Goal: Connect with others: Connect with others

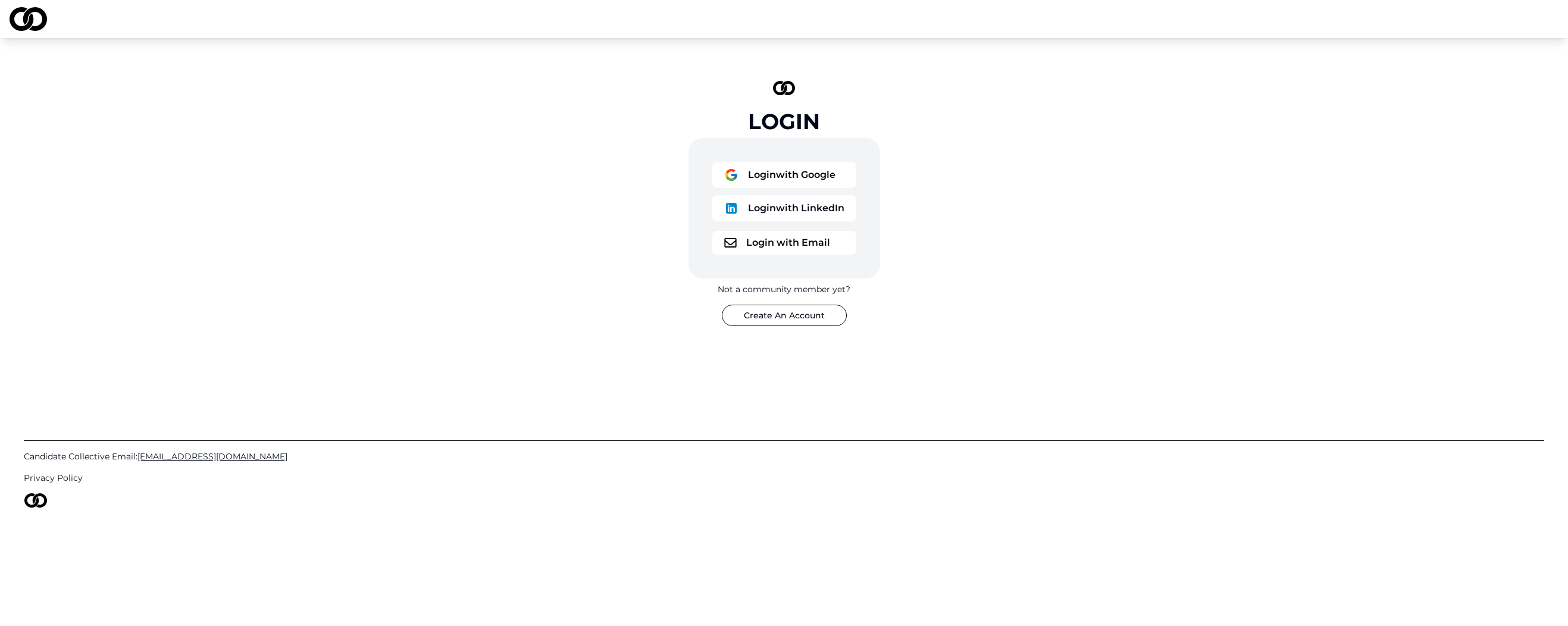
click at [800, 178] on button "Login with Google" at bounding box center [784, 175] width 144 height 26
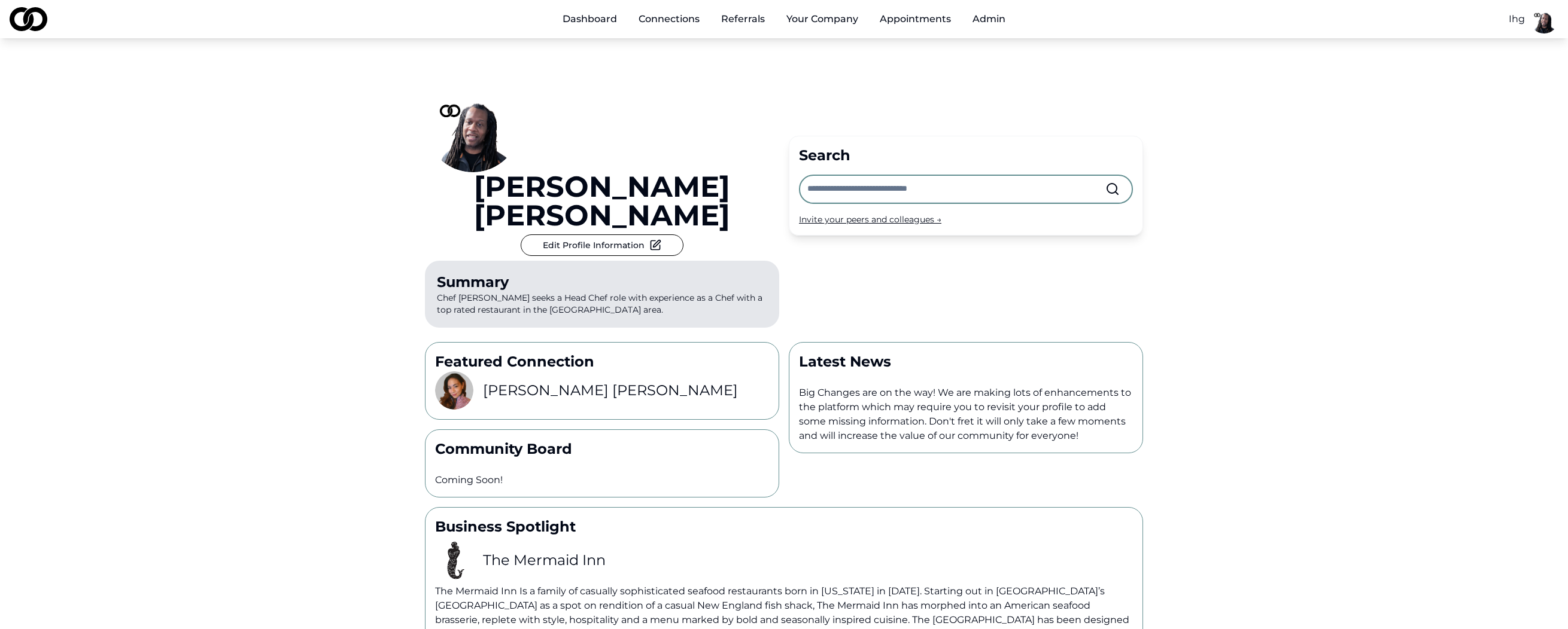
click at [1517, 21] on html "Dashboard Connections Referrals Your Company Appointments Admin Ihg Basim Newby…" at bounding box center [784, 314] width 1568 height 629
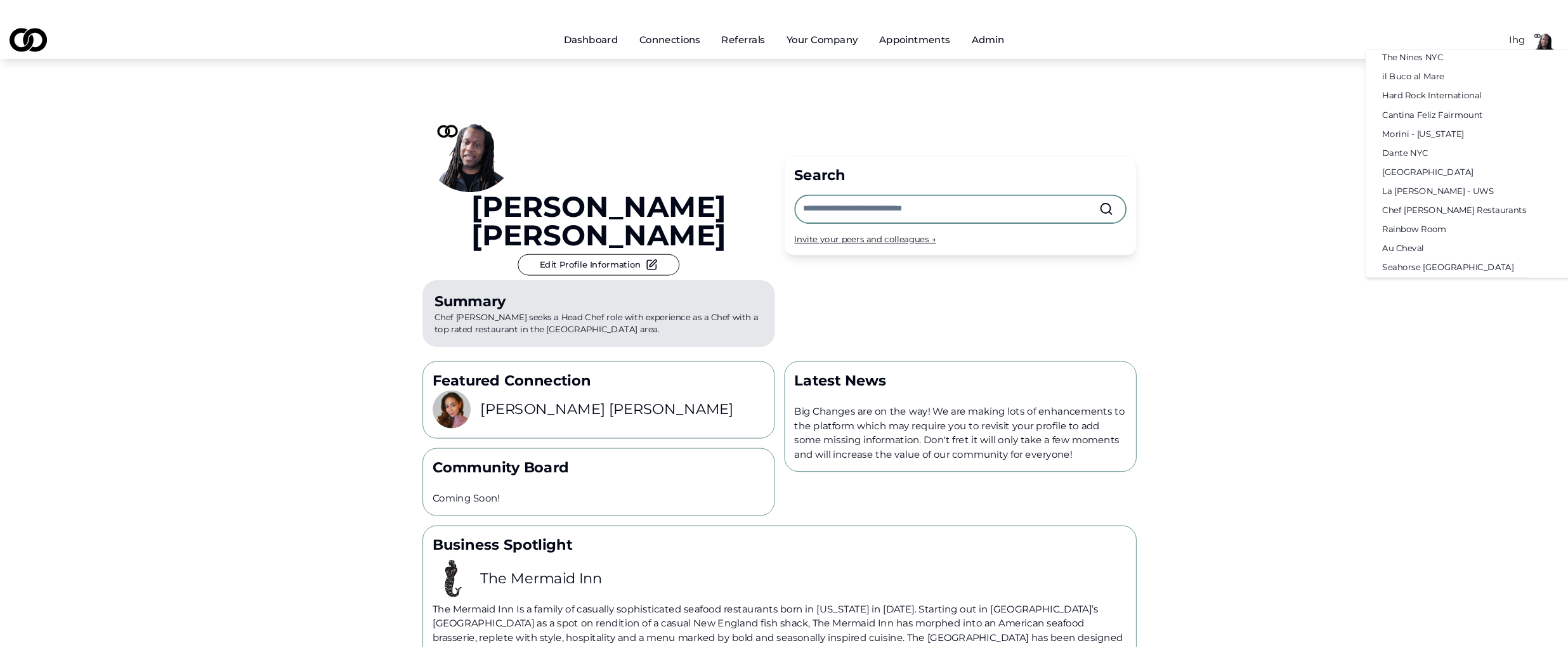
scroll to position [1616, 0]
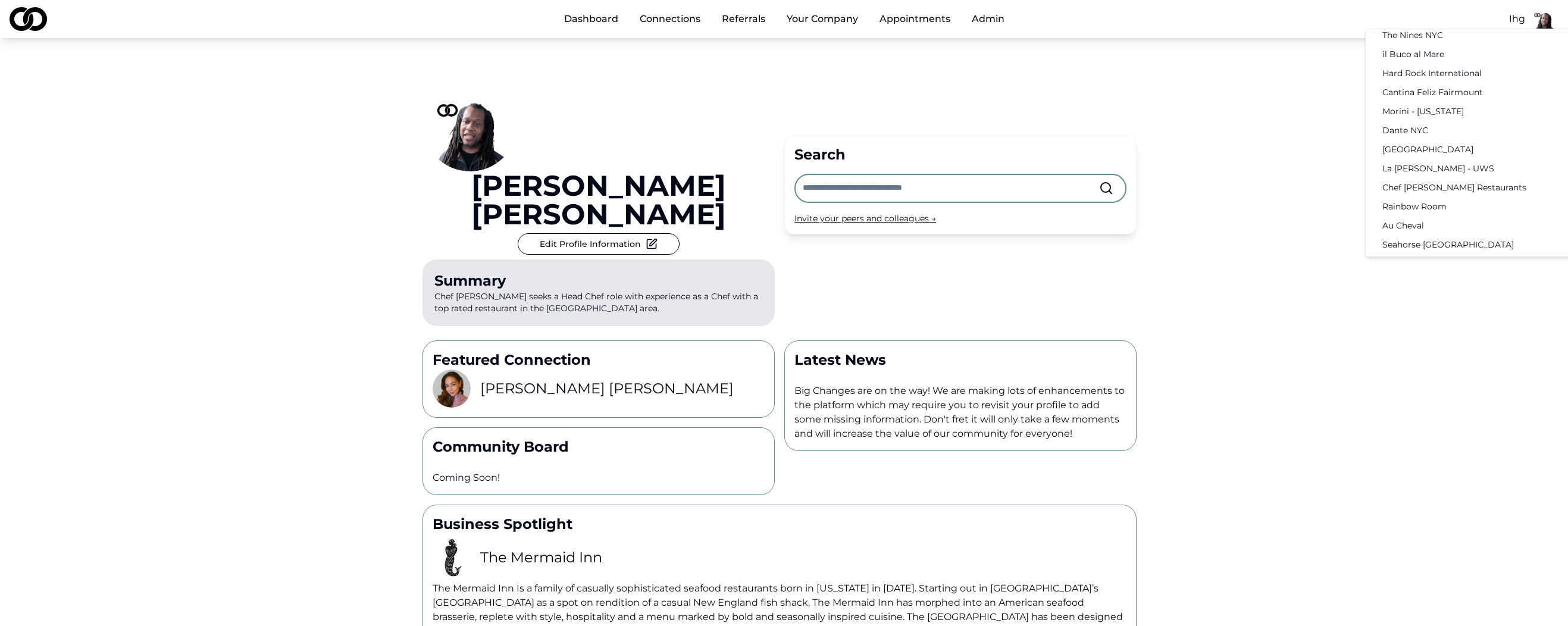
click at [1487, 185] on div "Chef Daniel Boulud Restaurants" at bounding box center [1491, 187] width 247 height 19
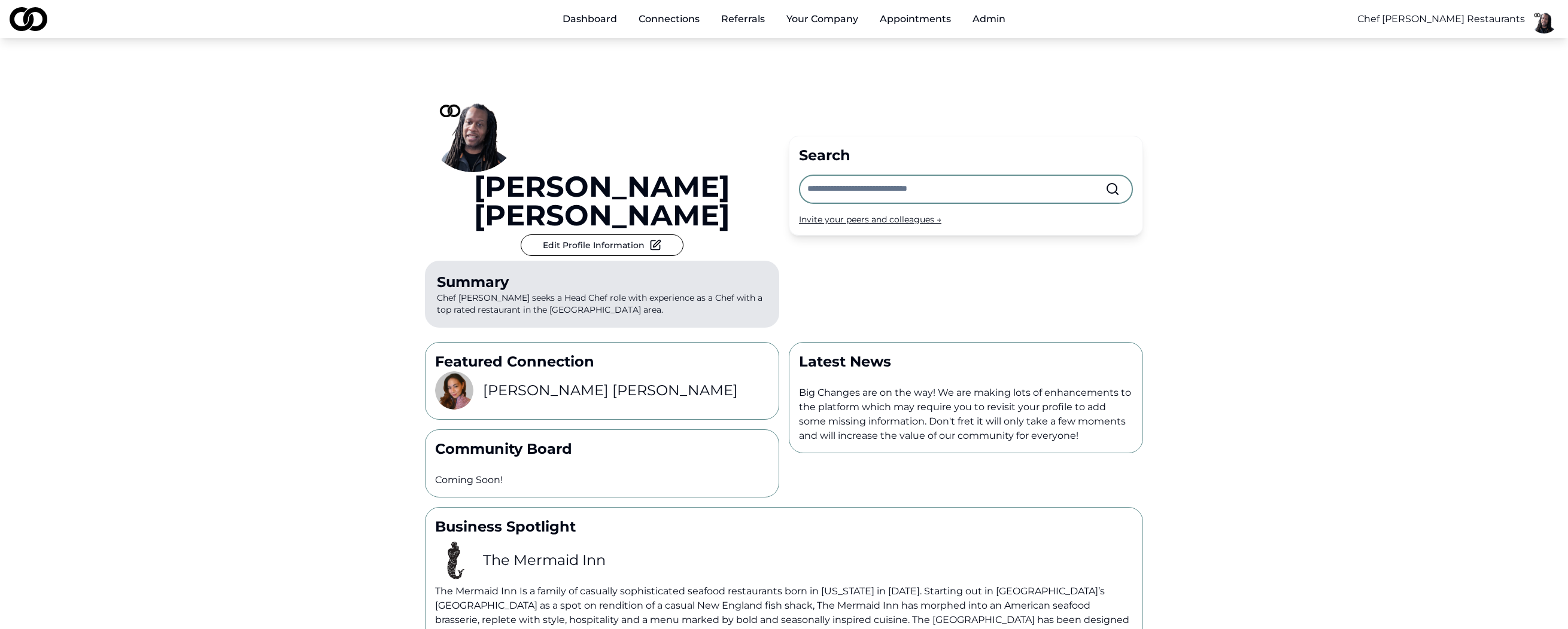
click at [884, 176] on input "text" at bounding box center [956, 188] width 298 height 26
type input "*"
type input "*********"
click at [941, 218] on span "Chef Daniel Boulud Restaurants" at bounding box center [926, 217] width 145 height 12
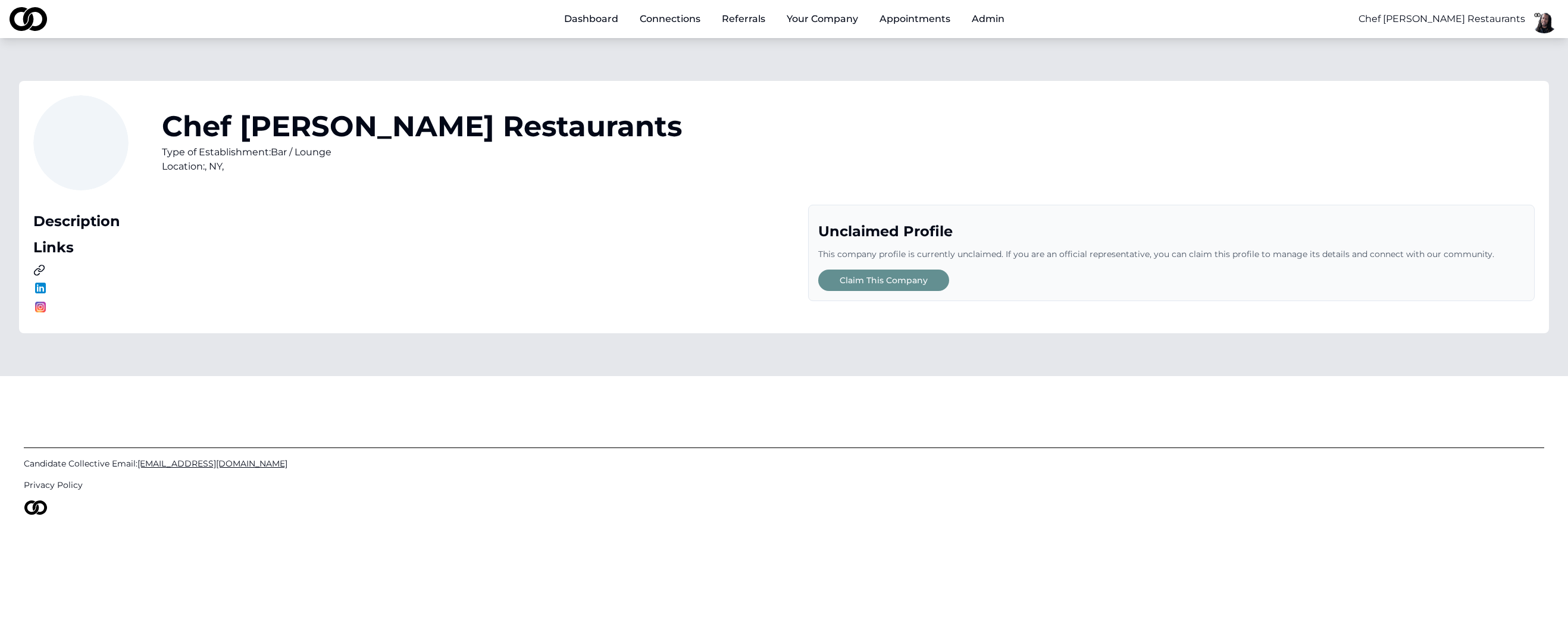
click at [627, 13] on link "Dashboard" at bounding box center [591, 19] width 73 height 24
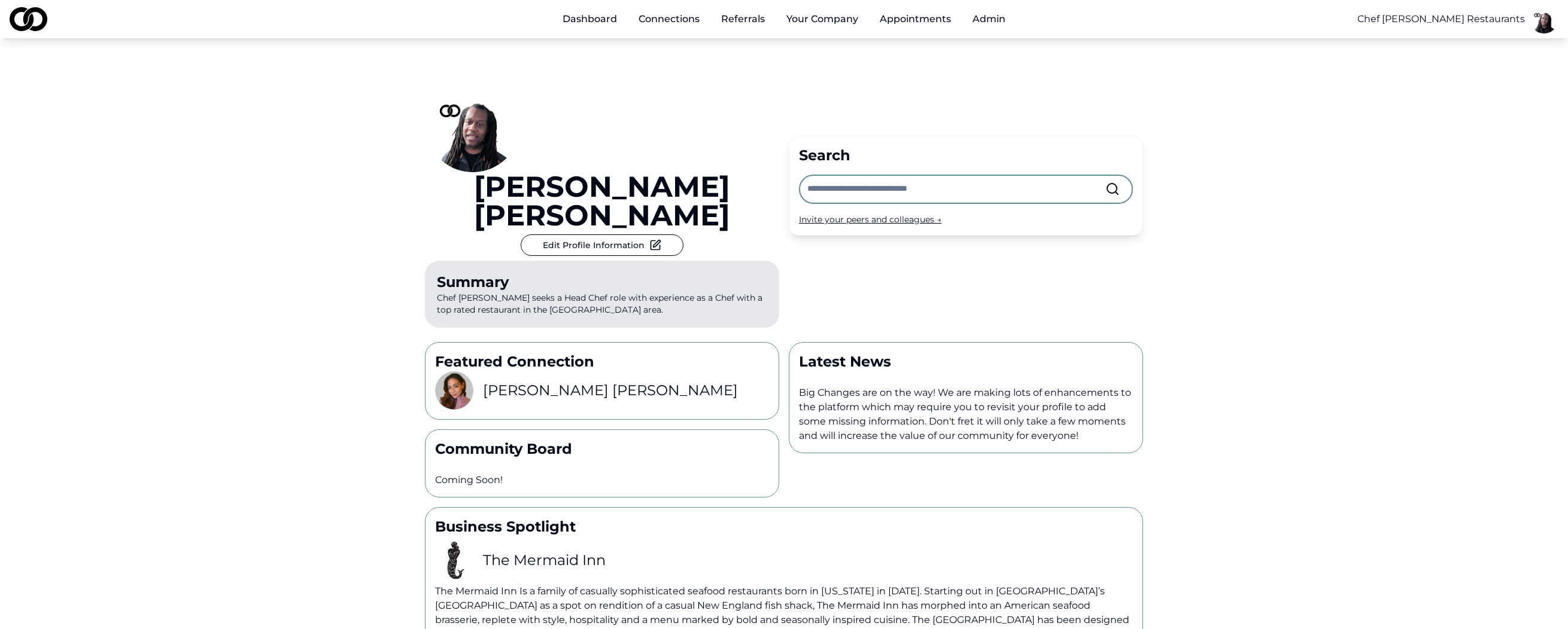
click at [898, 176] on input "text" at bounding box center [956, 188] width 298 height 26
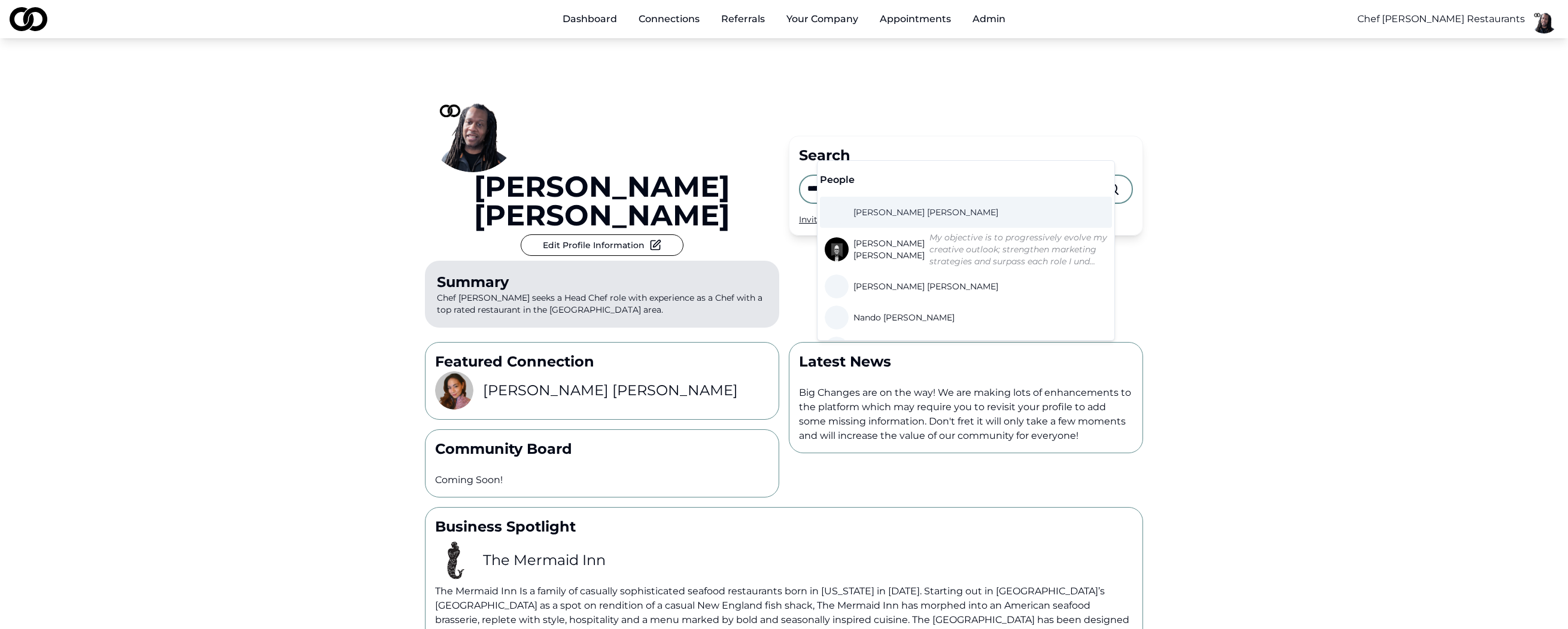
type input "******"
click at [900, 212] on span "Rodrigo Campos" at bounding box center [926, 212] width 145 height 12
